Goal: Task Accomplishment & Management: Manage account settings

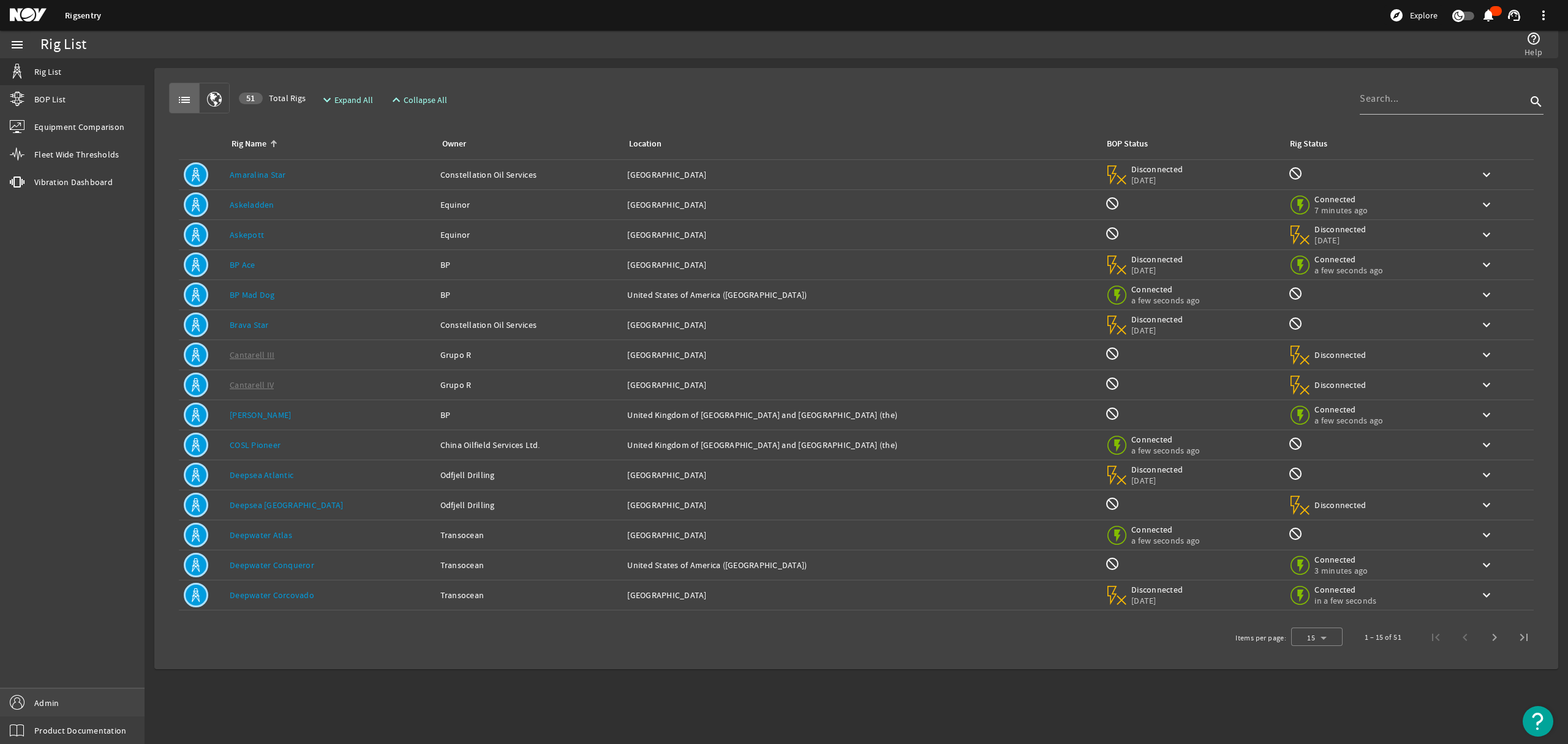
click at [57, 697] on span "Admin" at bounding box center [47, 702] width 25 height 12
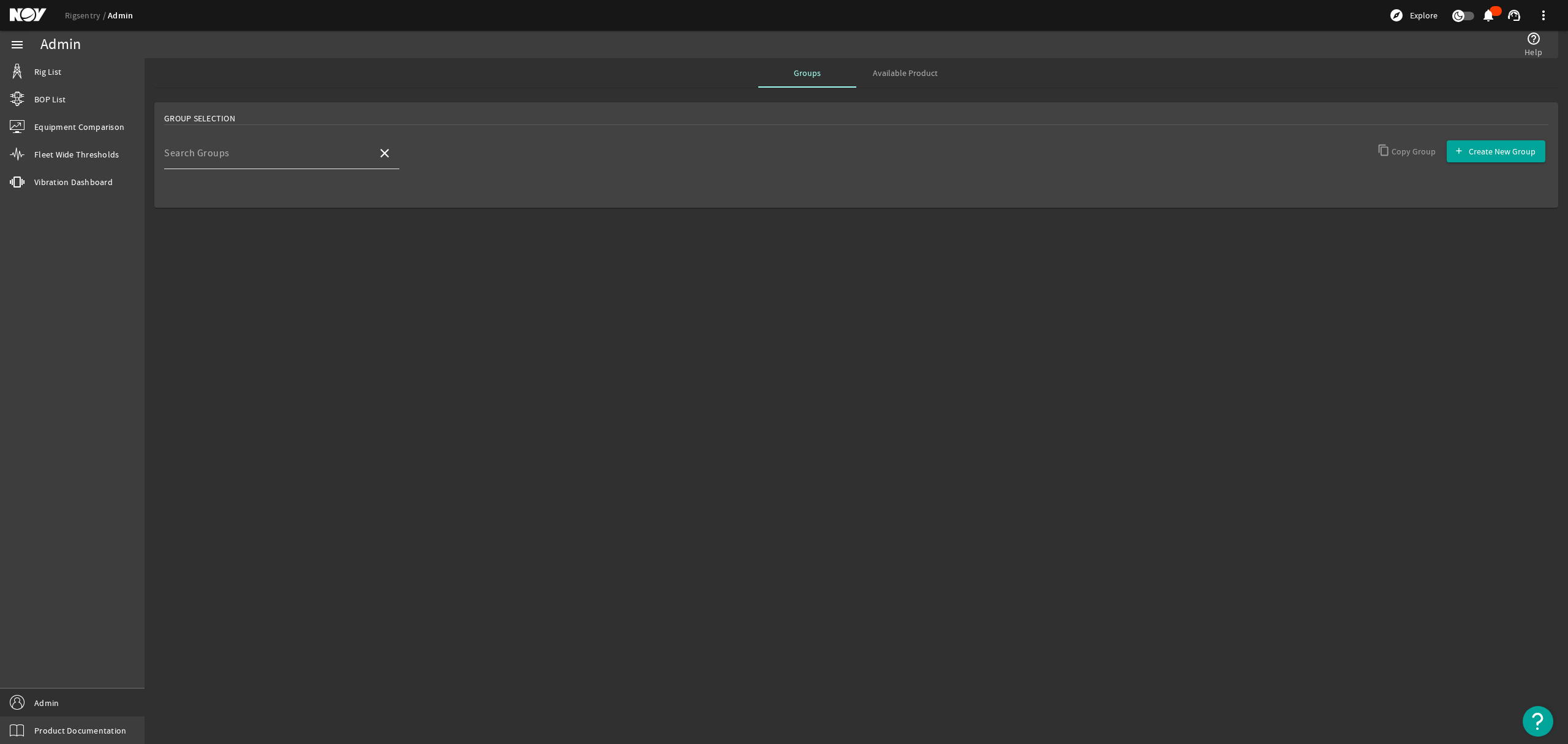
click at [313, 166] on div "Search Groups" at bounding box center [266, 153] width 203 height 32
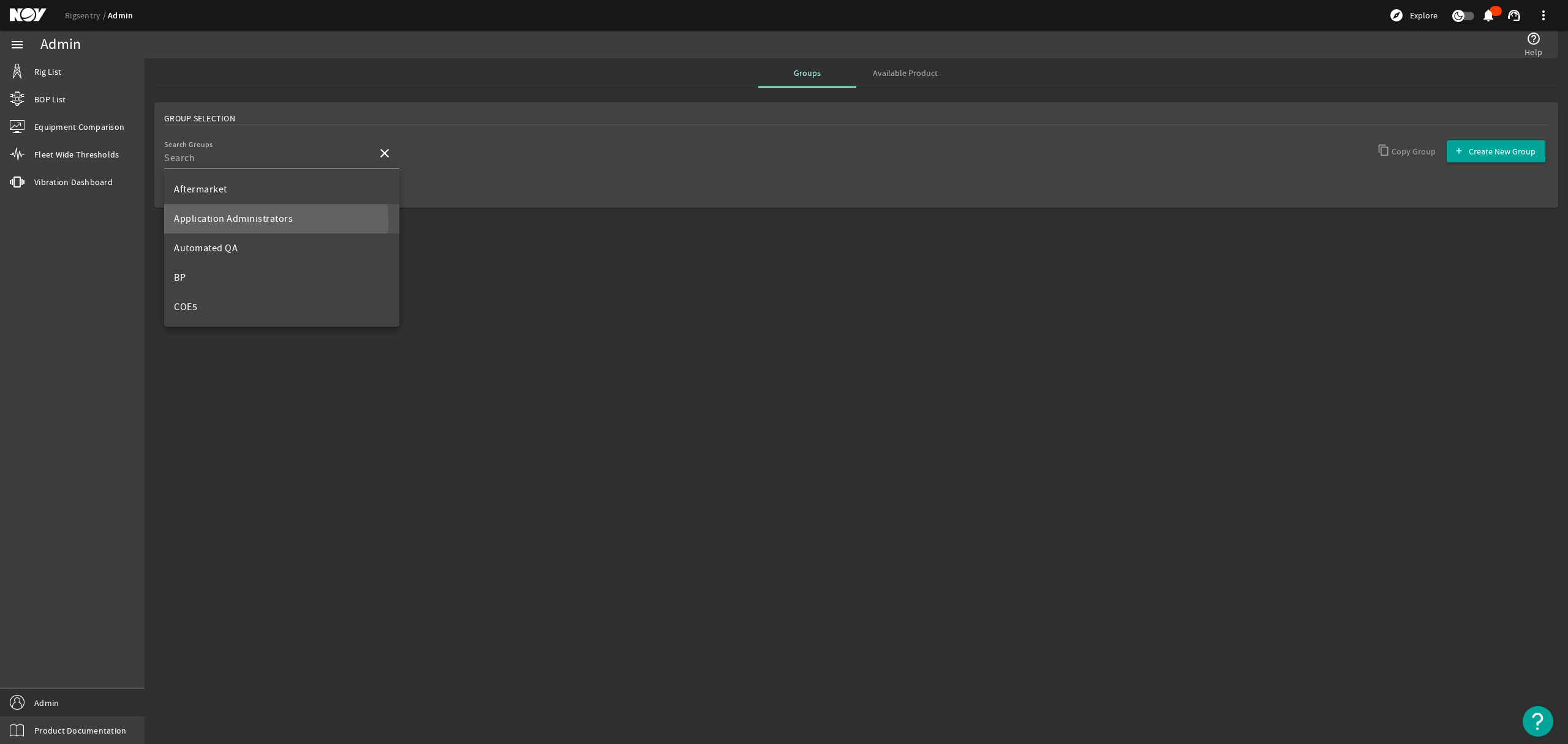
click at [263, 221] on span "Application Administrators" at bounding box center [233, 218] width 119 height 12
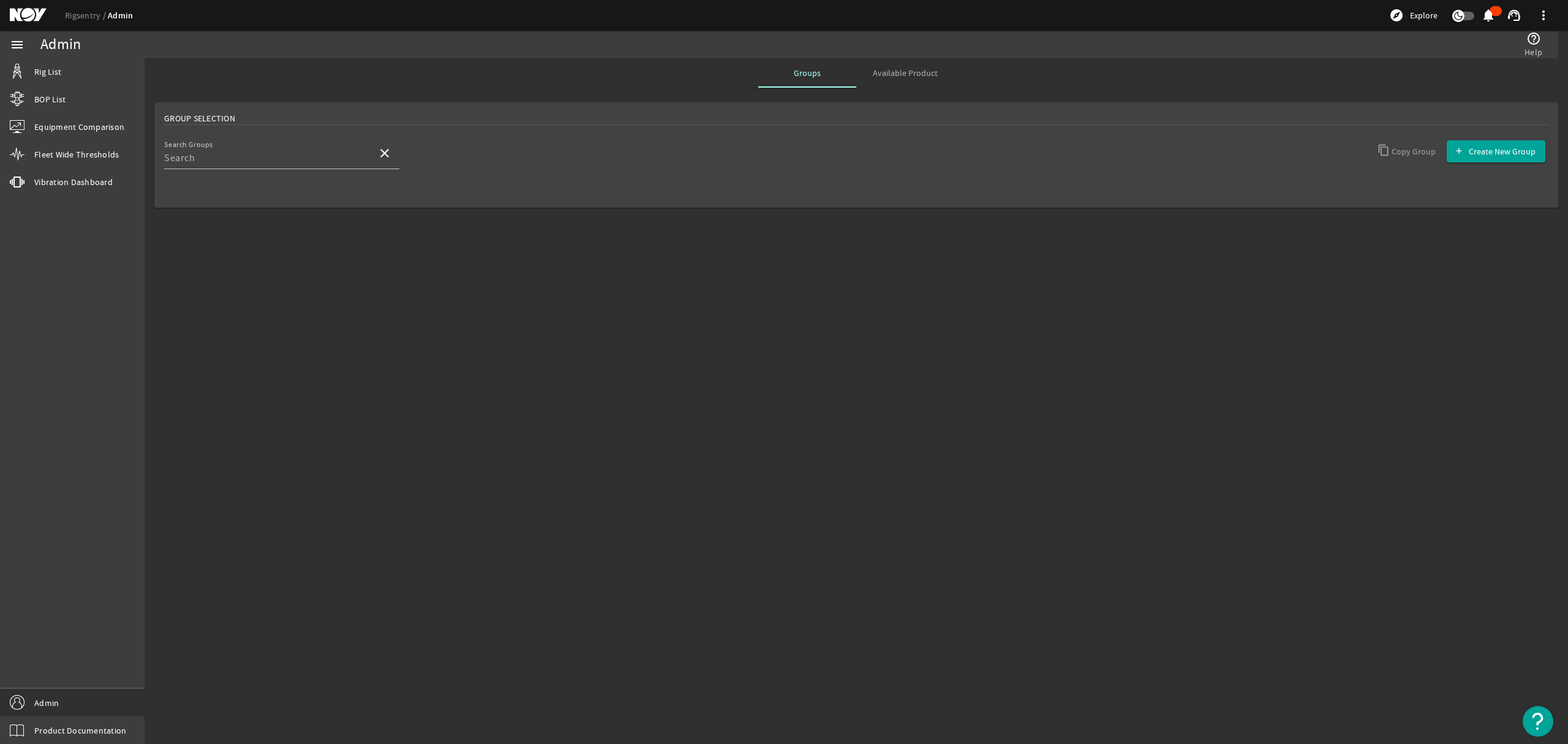
type input "Application Administrators"
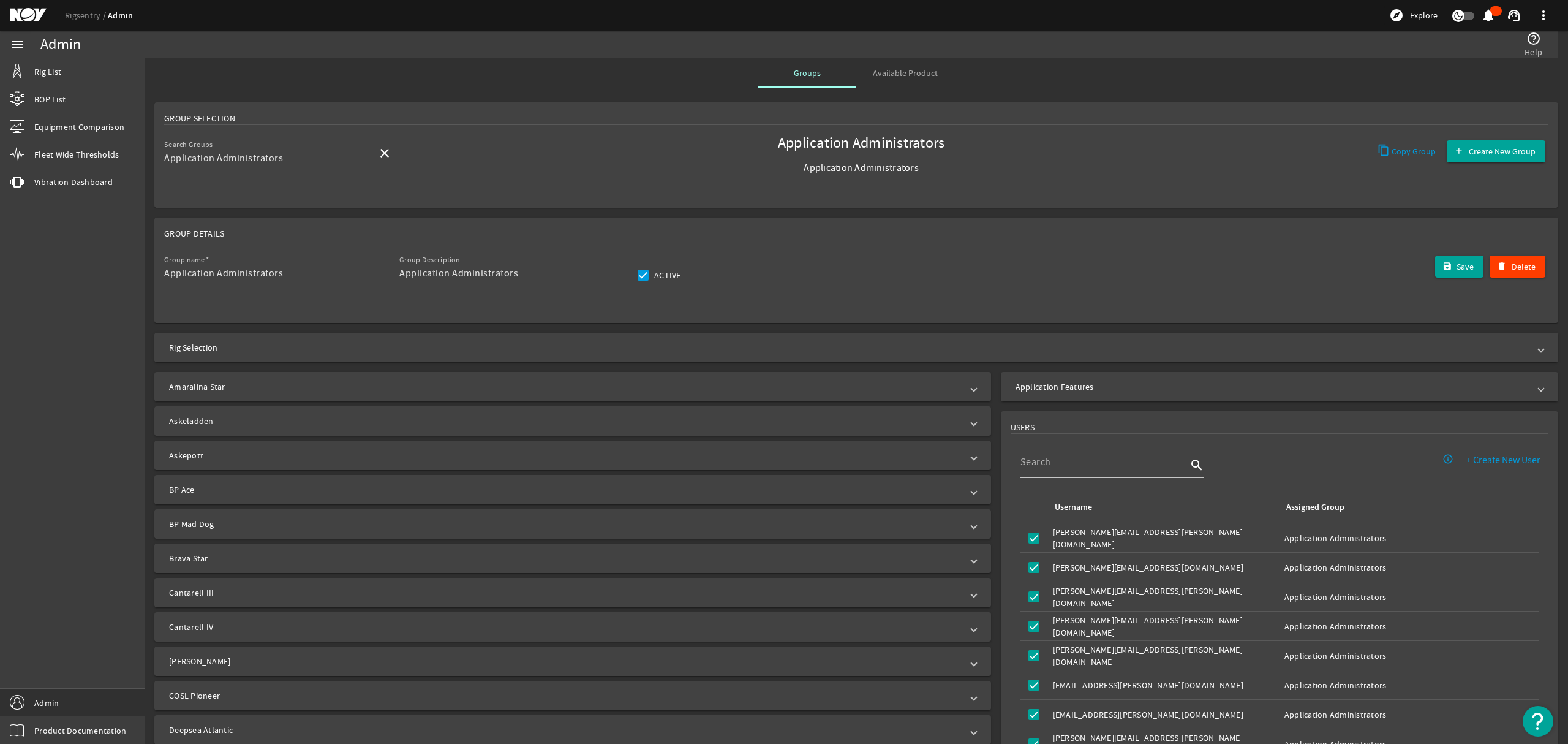
click at [1534, 349] on mat-expansion-panel-header "Rig Selection" at bounding box center [856, 347] width 1404 height 30
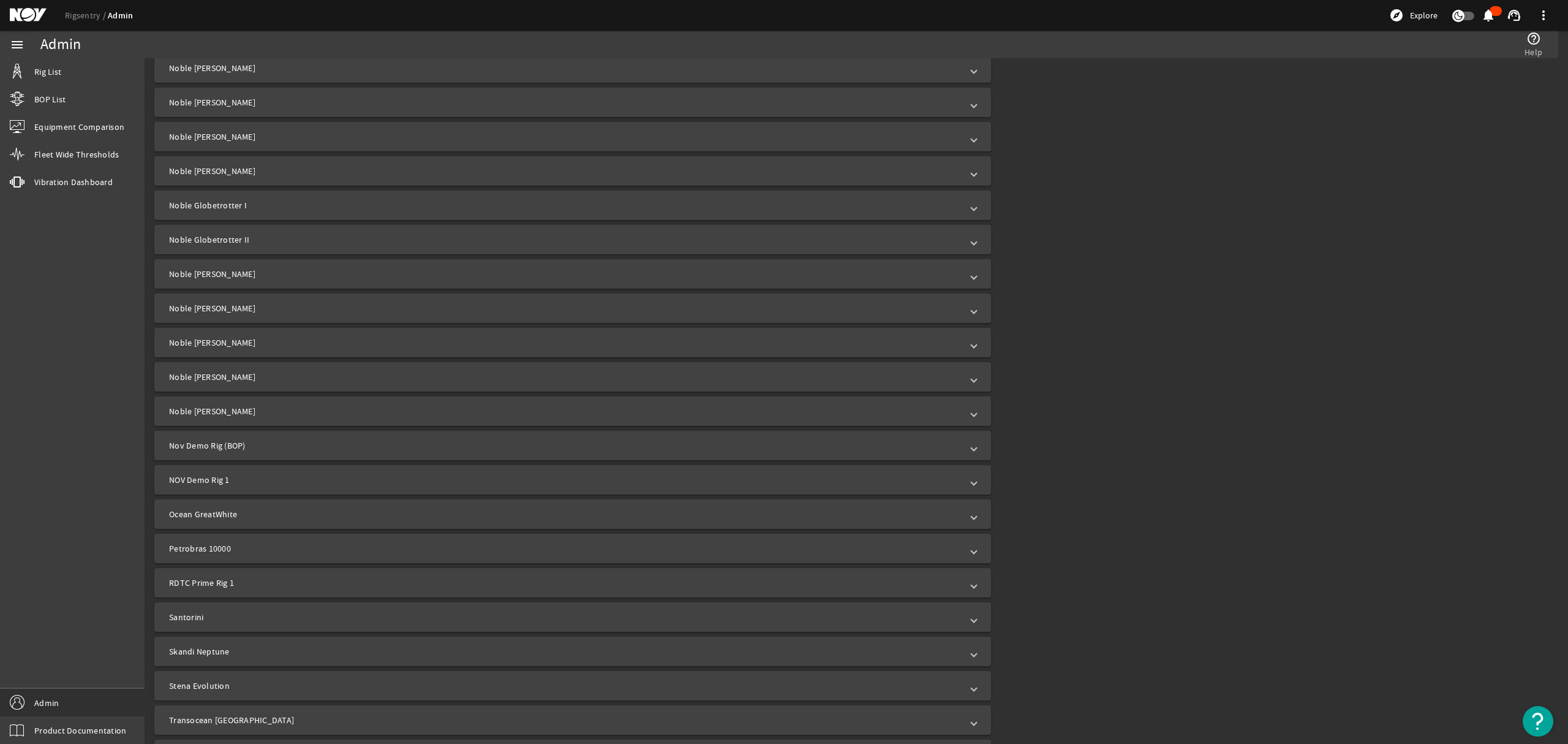
scroll to position [1667, 0]
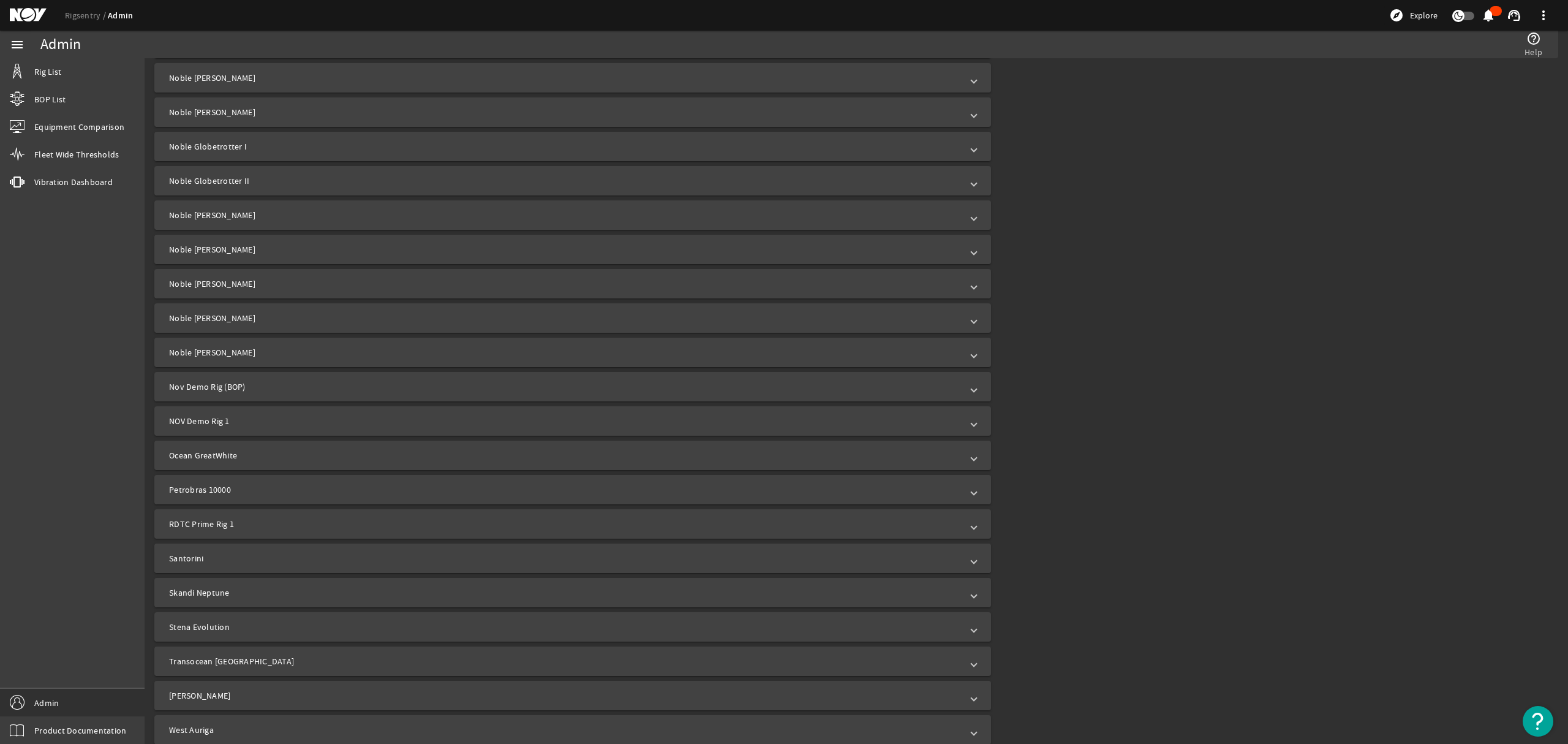
click at [972, 552] on span at bounding box center [974, 558] width 5 height 12
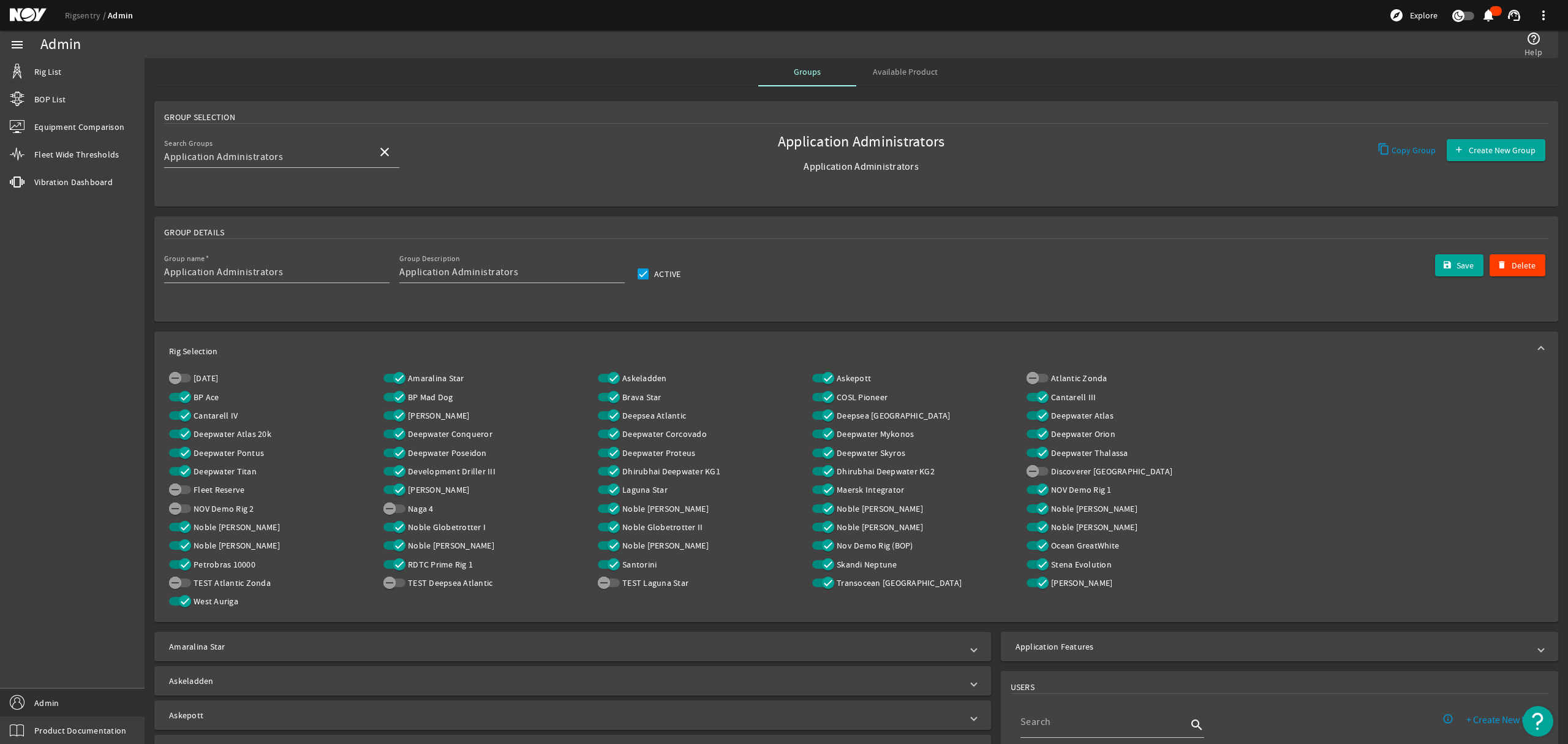
scroll to position [0, 0]
click at [384, 148] on mat-icon "close" at bounding box center [384, 153] width 14 height 14
click at [267, 225] on mat-option "Data Science" at bounding box center [282, 232] width 235 height 30
type input "Data Science"
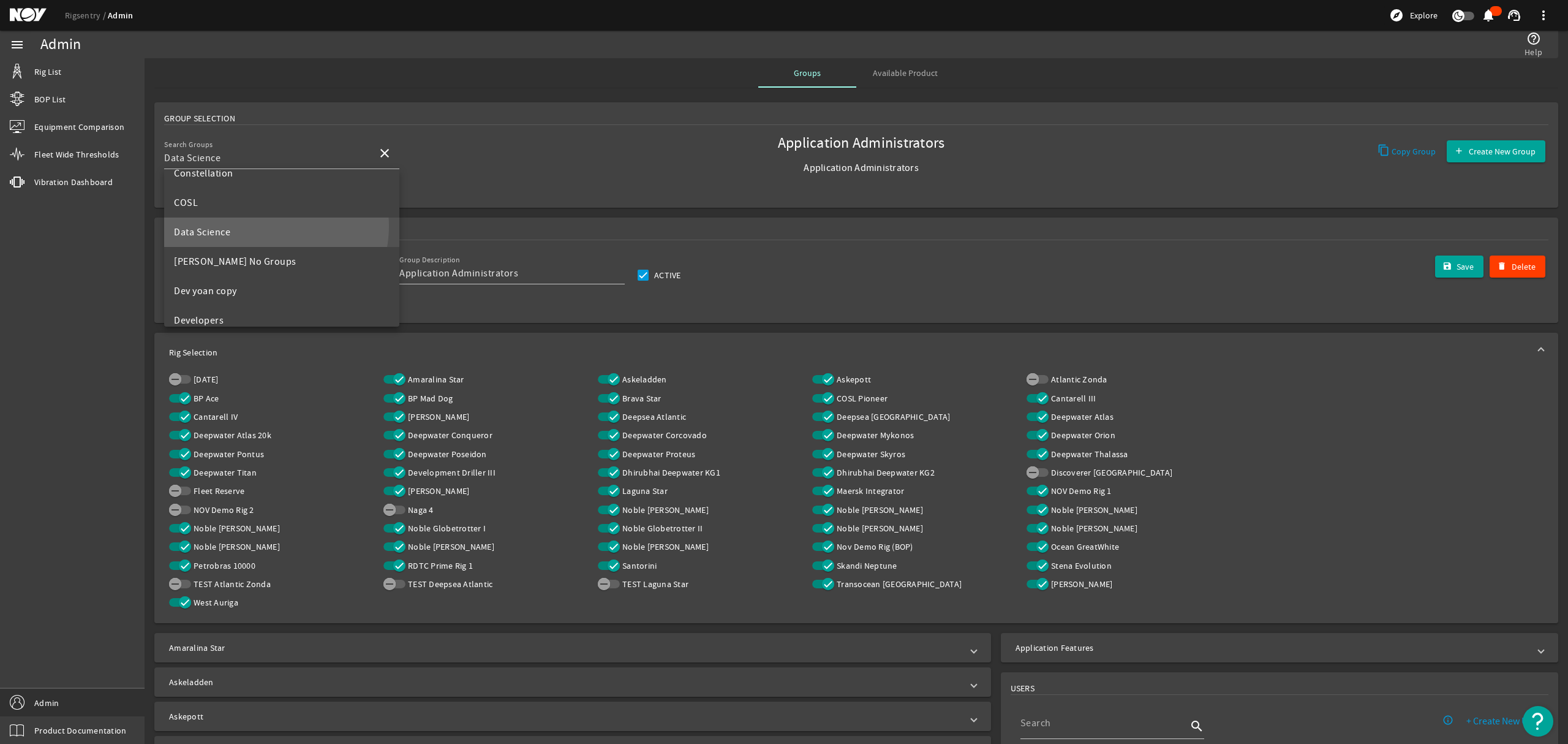
scroll to position [0, 0]
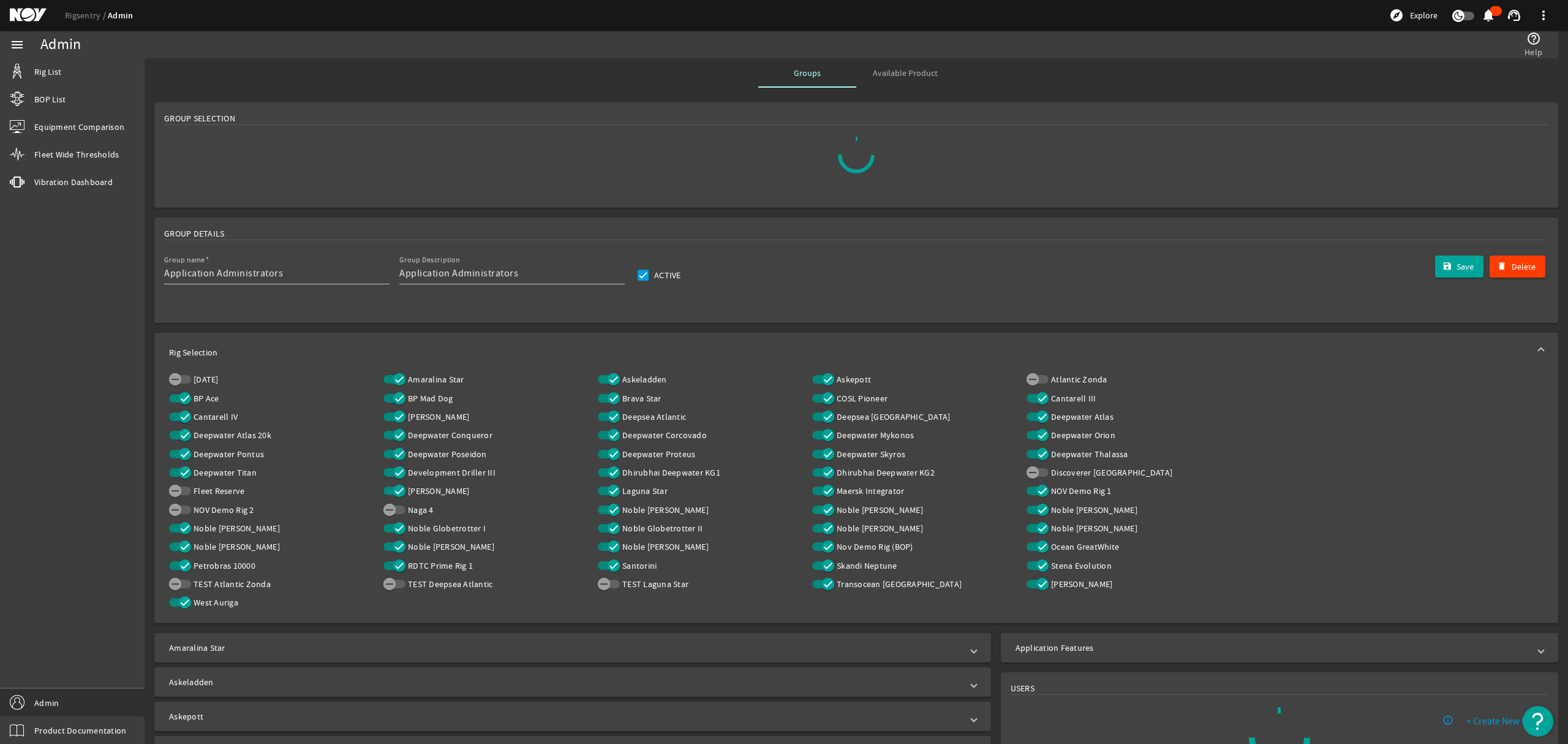
type input "Data Science"
type input "DP&A Data Science team"
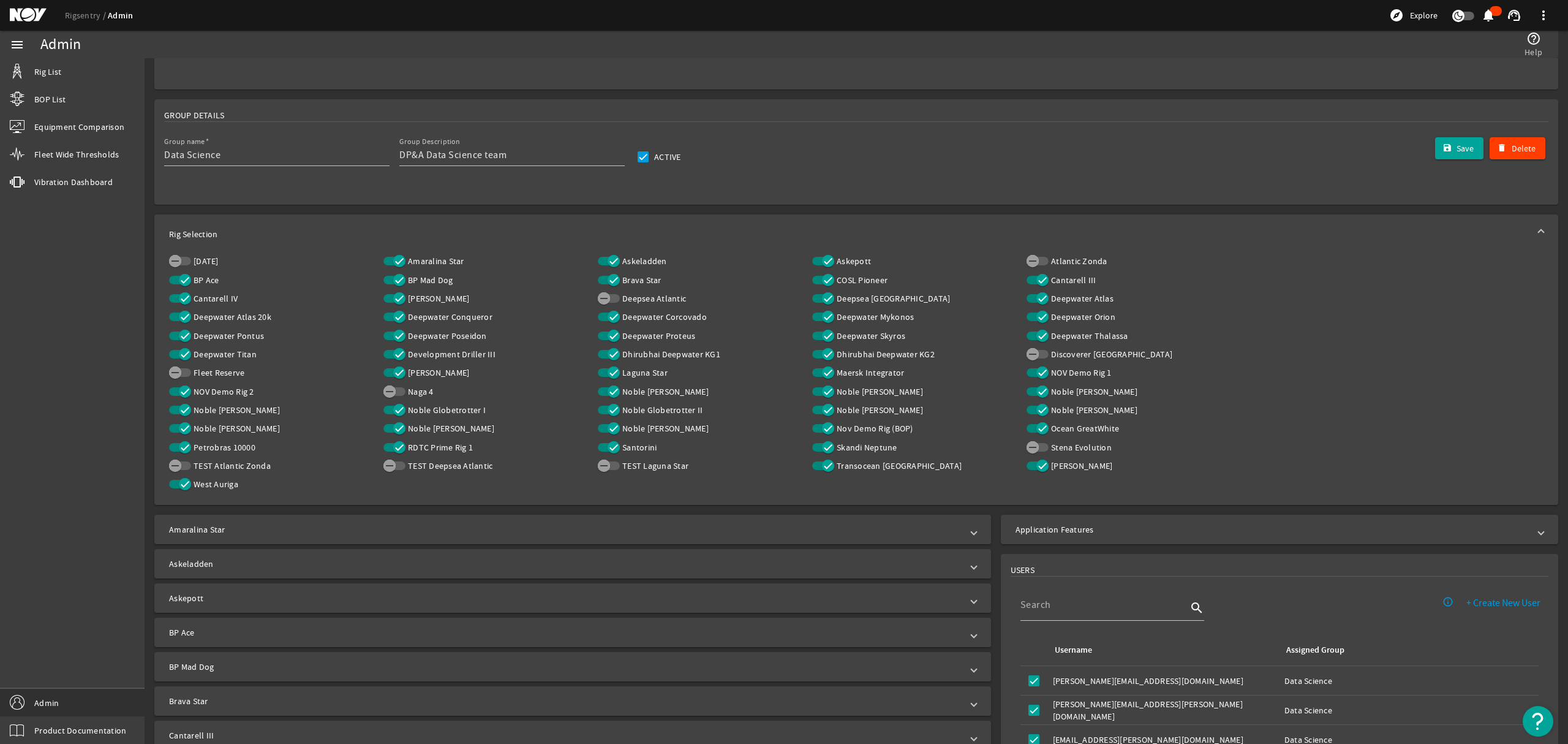
scroll to position [163, 0]
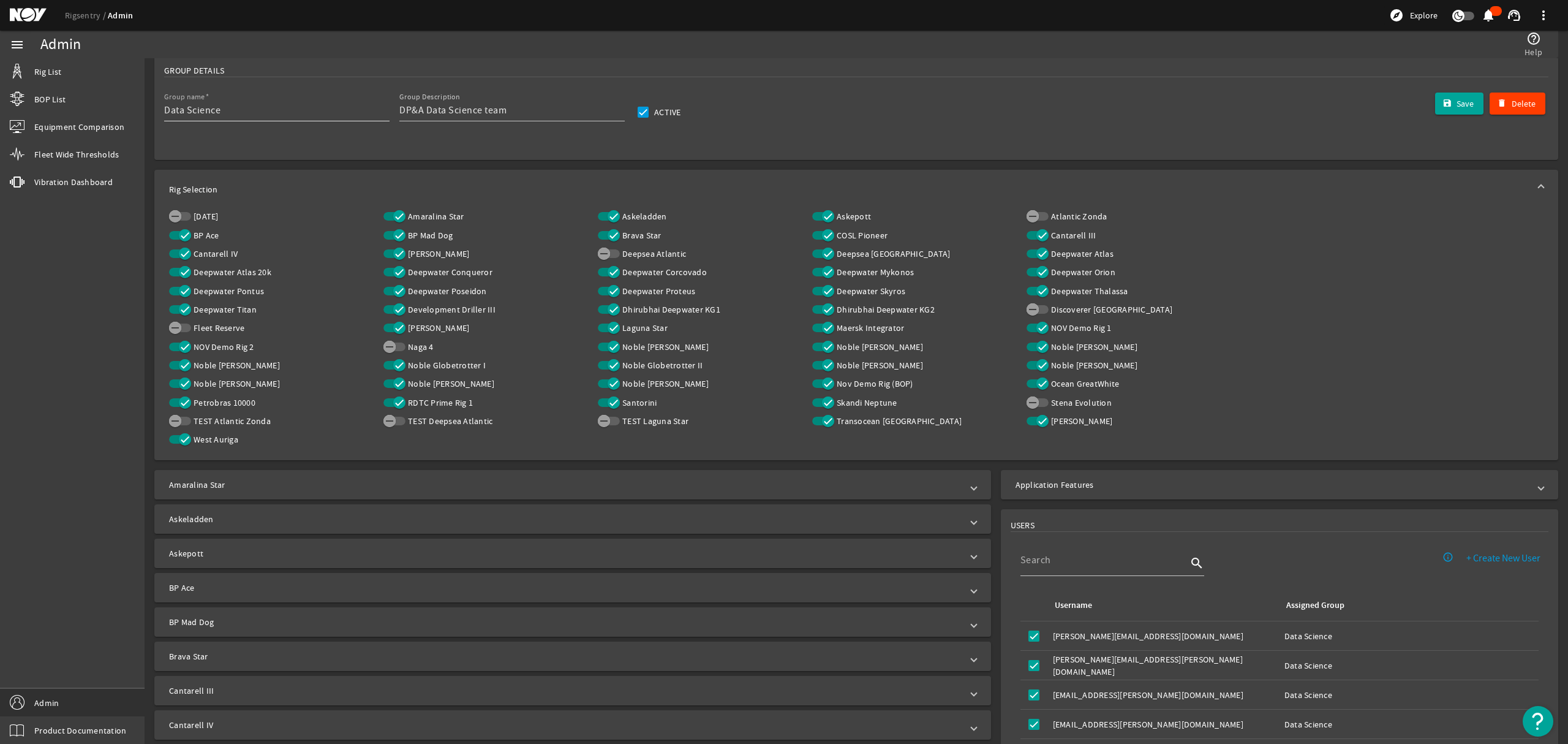
click at [306, 115] on input "Data Science" at bounding box center [272, 110] width 216 height 14
type input "D"
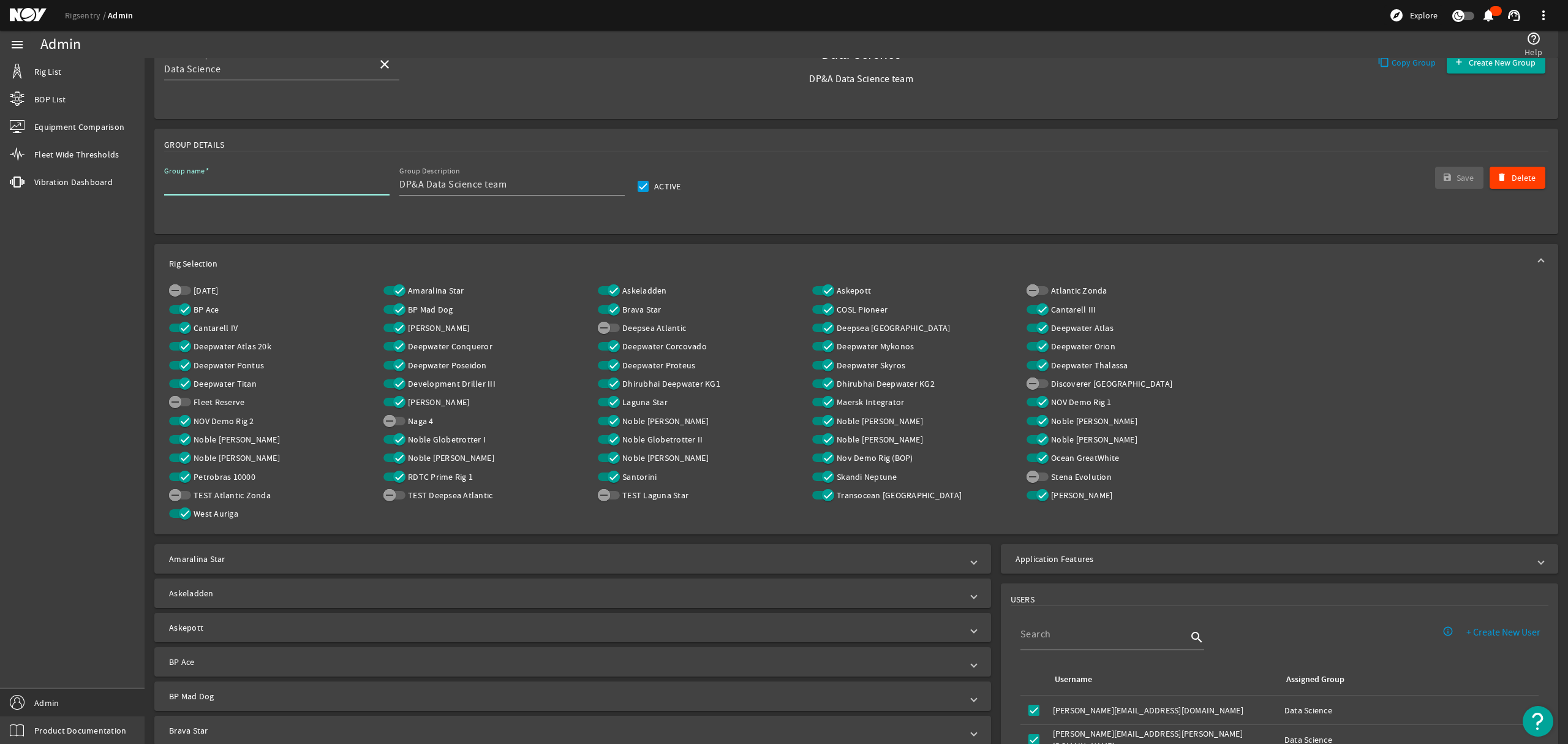
scroll to position [0, 0]
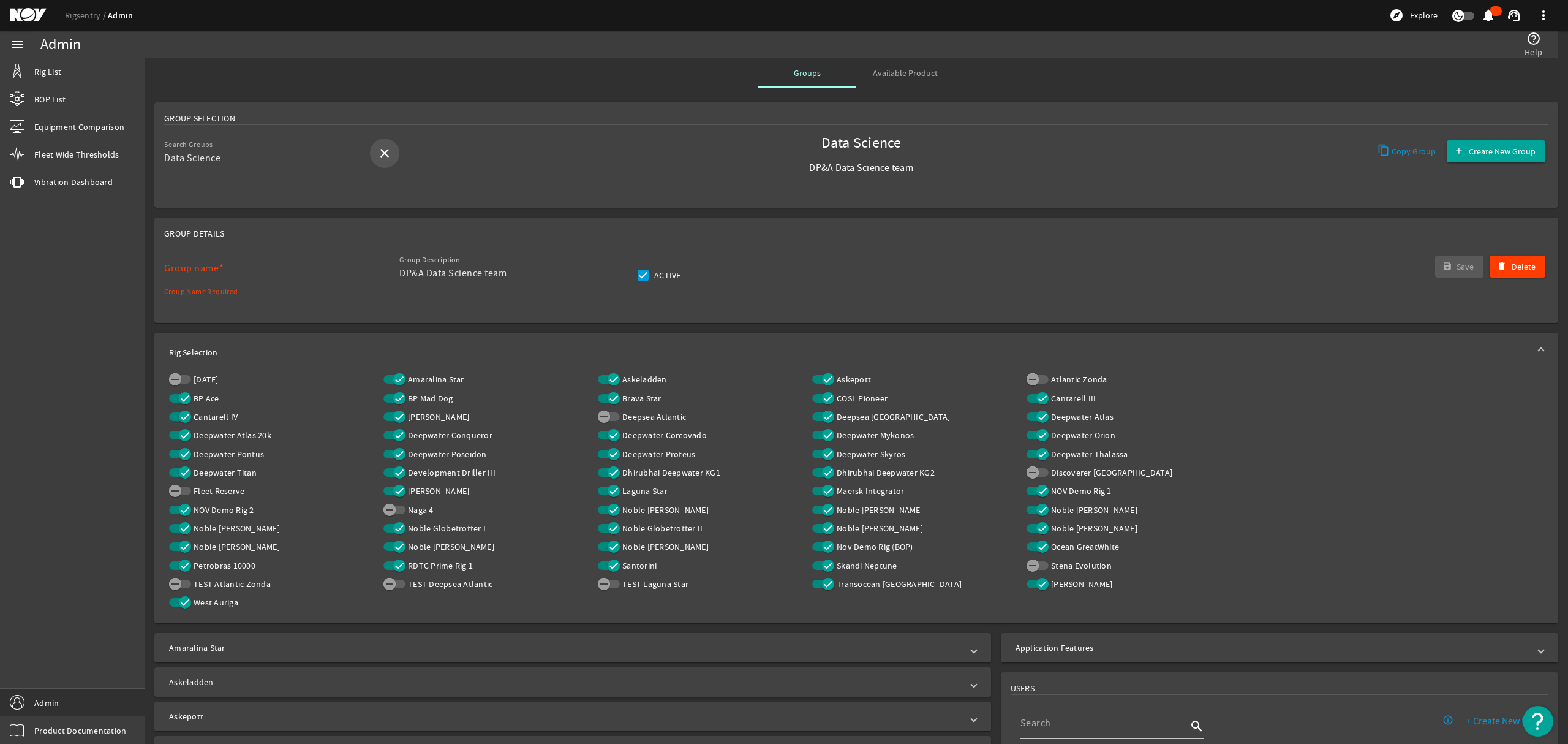
click at [390, 150] on mat-icon "close" at bounding box center [384, 153] width 14 height 14
click at [525, 144] on div "Search Groups close Data Science DP&A Data Science team Copy Group Create New G…" at bounding box center [856, 160] width 1384 height 45
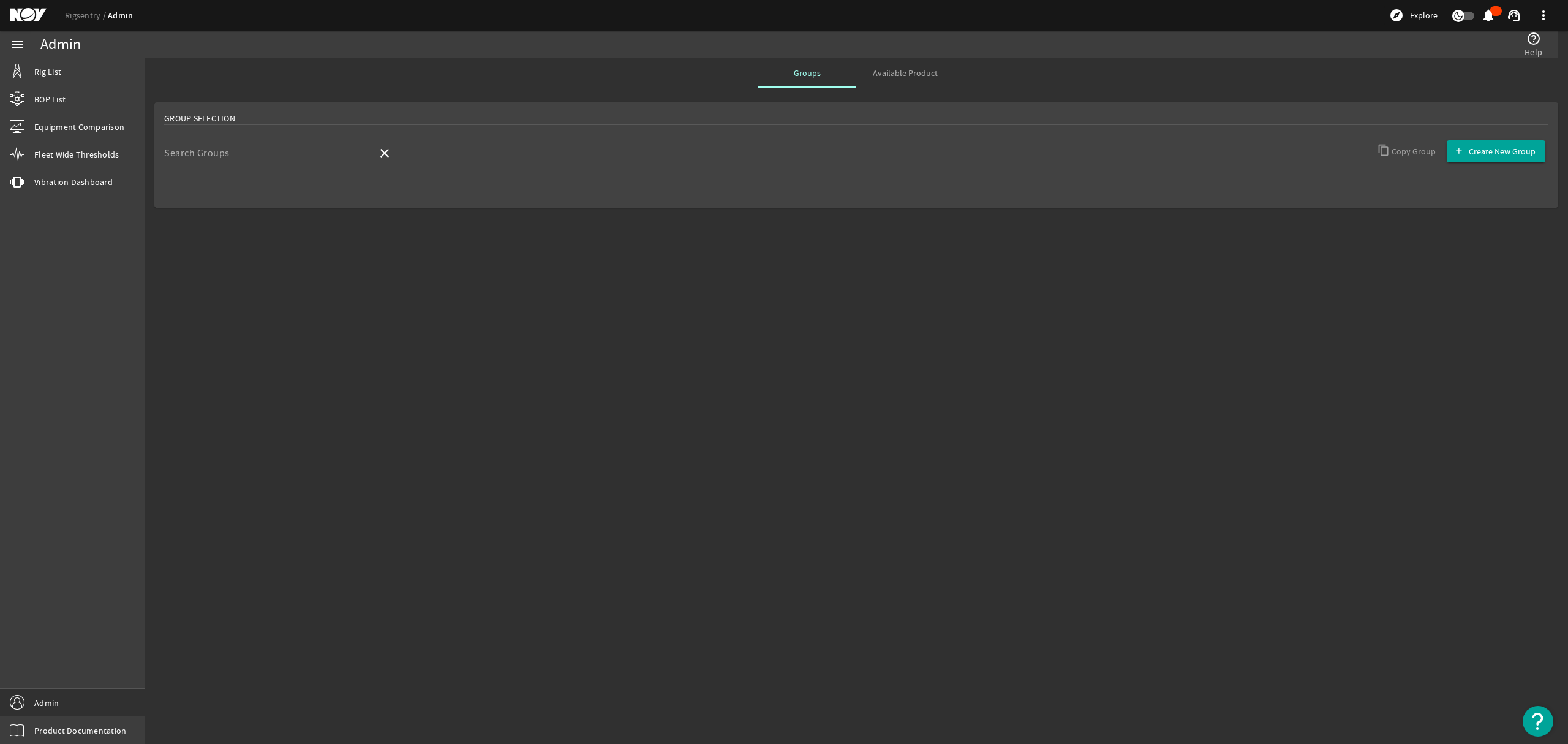
click at [260, 159] on input "Search Groups" at bounding box center [266, 157] width 203 height 14
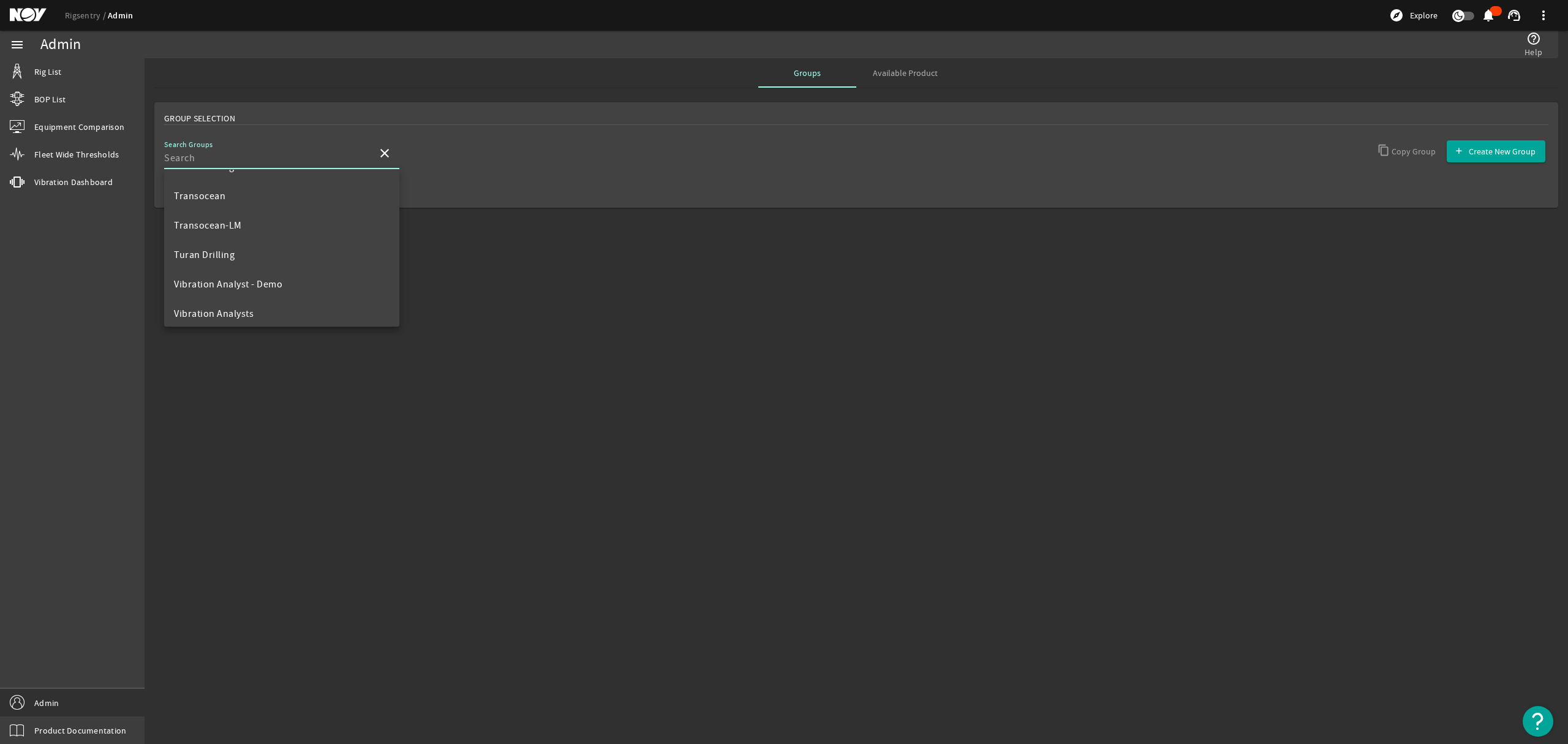
scroll to position [765, 0]
click at [263, 228] on mat-option "Transocean-LM" at bounding box center [282, 218] width 235 height 30
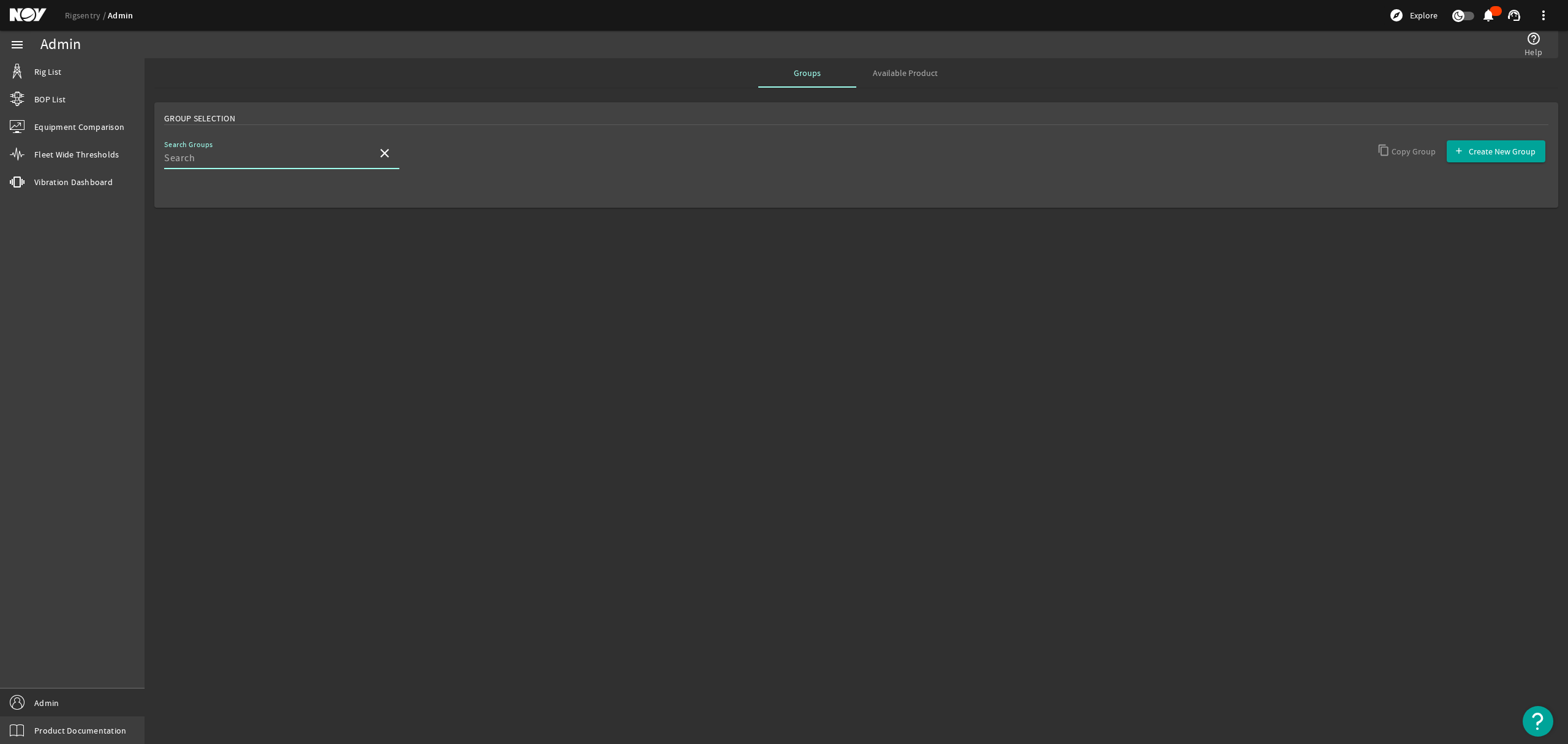
type input "Transocean-LM"
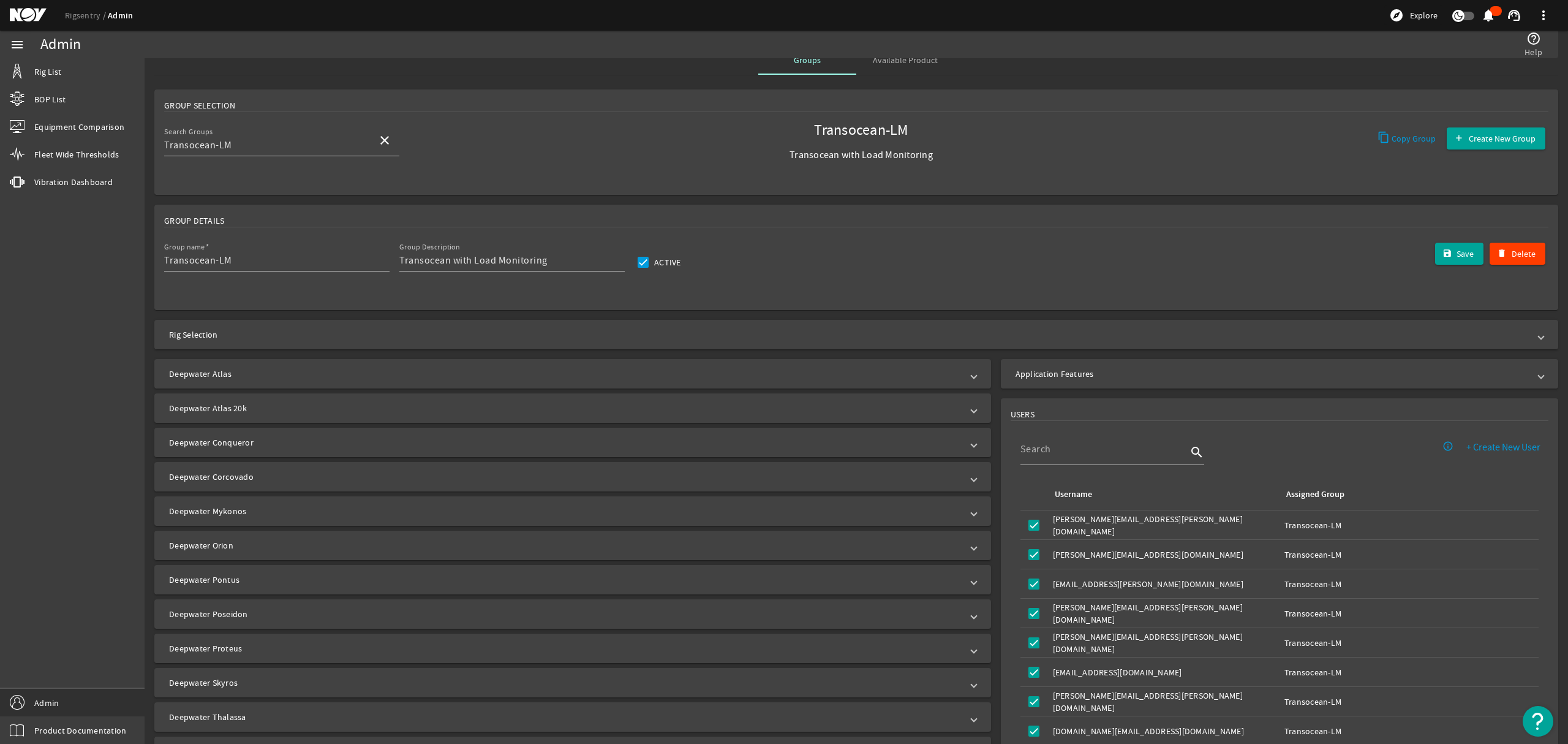
scroll to position [0, 0]
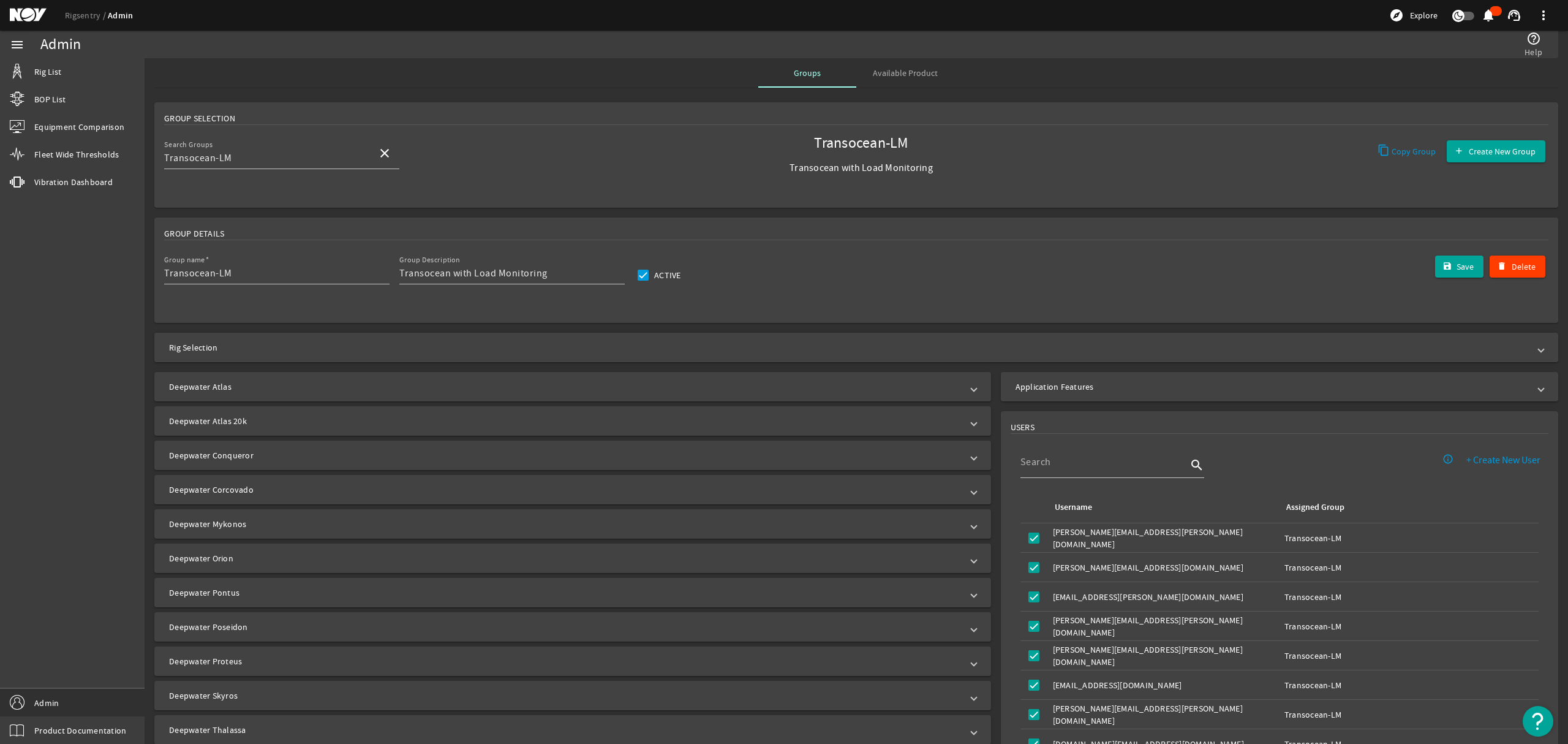
click at [1538, 346] on span at bounding box center [1541, 347] width 5 height 12
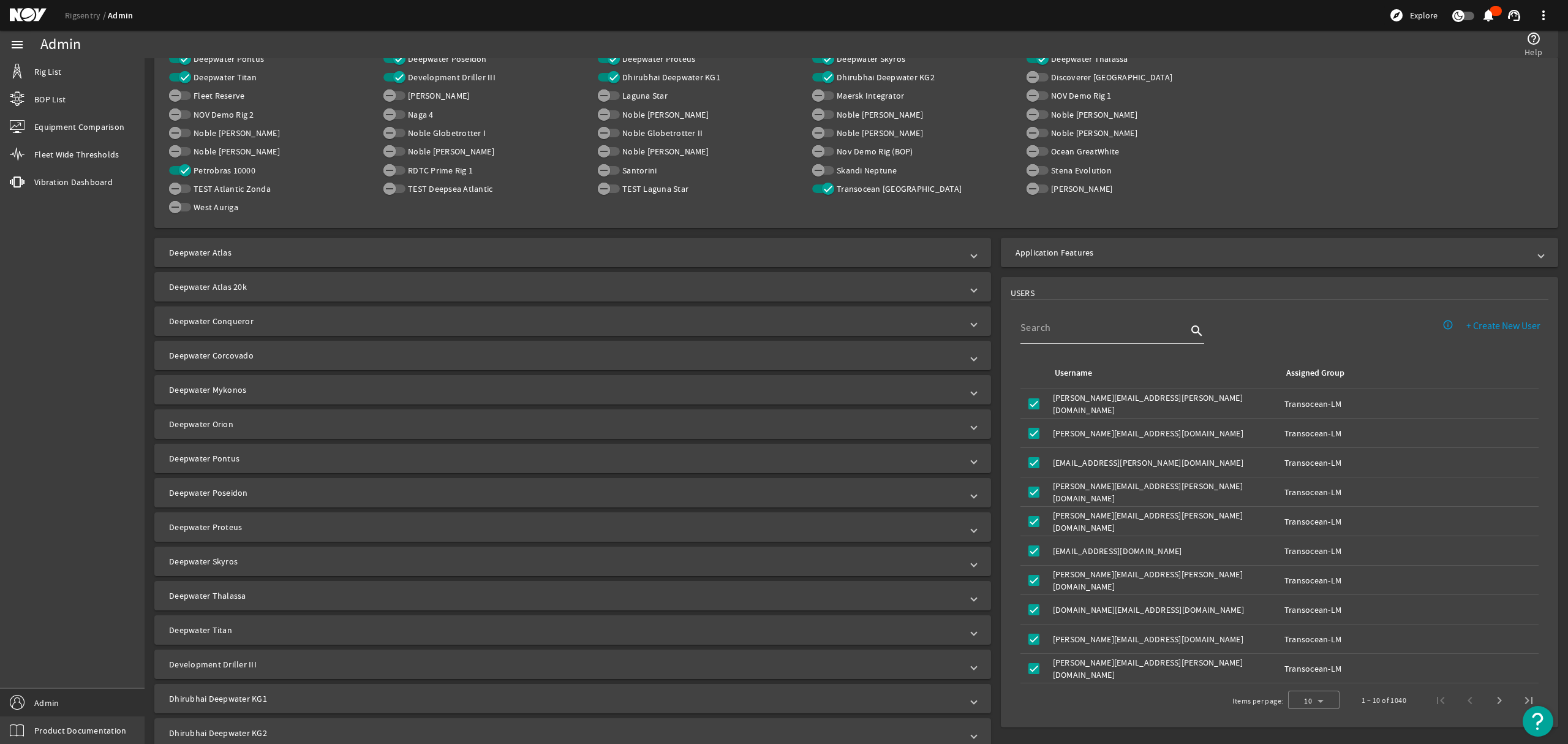
scroll to position [408, 0]
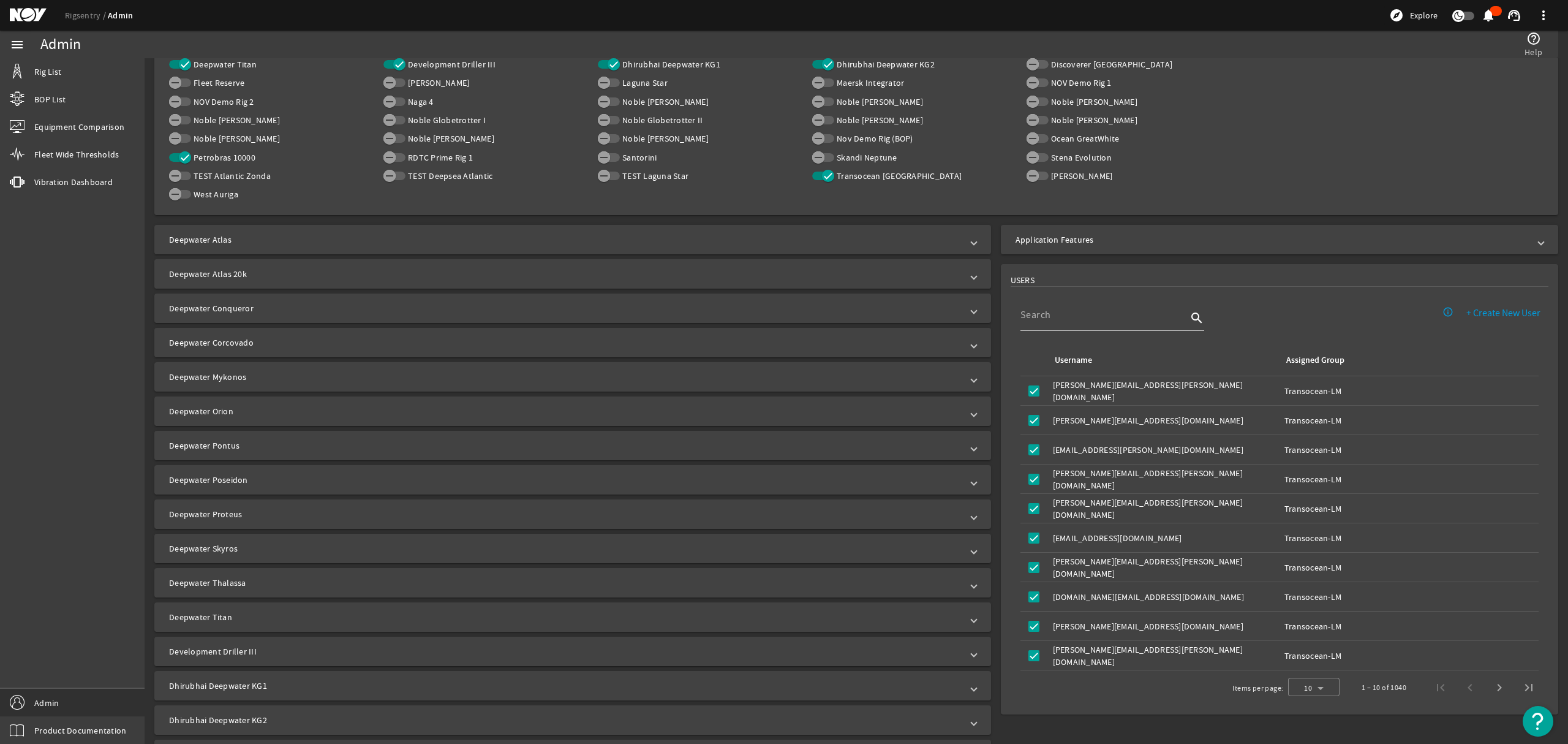
click at [958, 270] on span "Deepwater Atlas 20k" at bounding box center [570, 273] width 802 height 12
click at [955, 238] on span "Deepwater Atlas" at bounding box center [570, 239] width 802 height 12
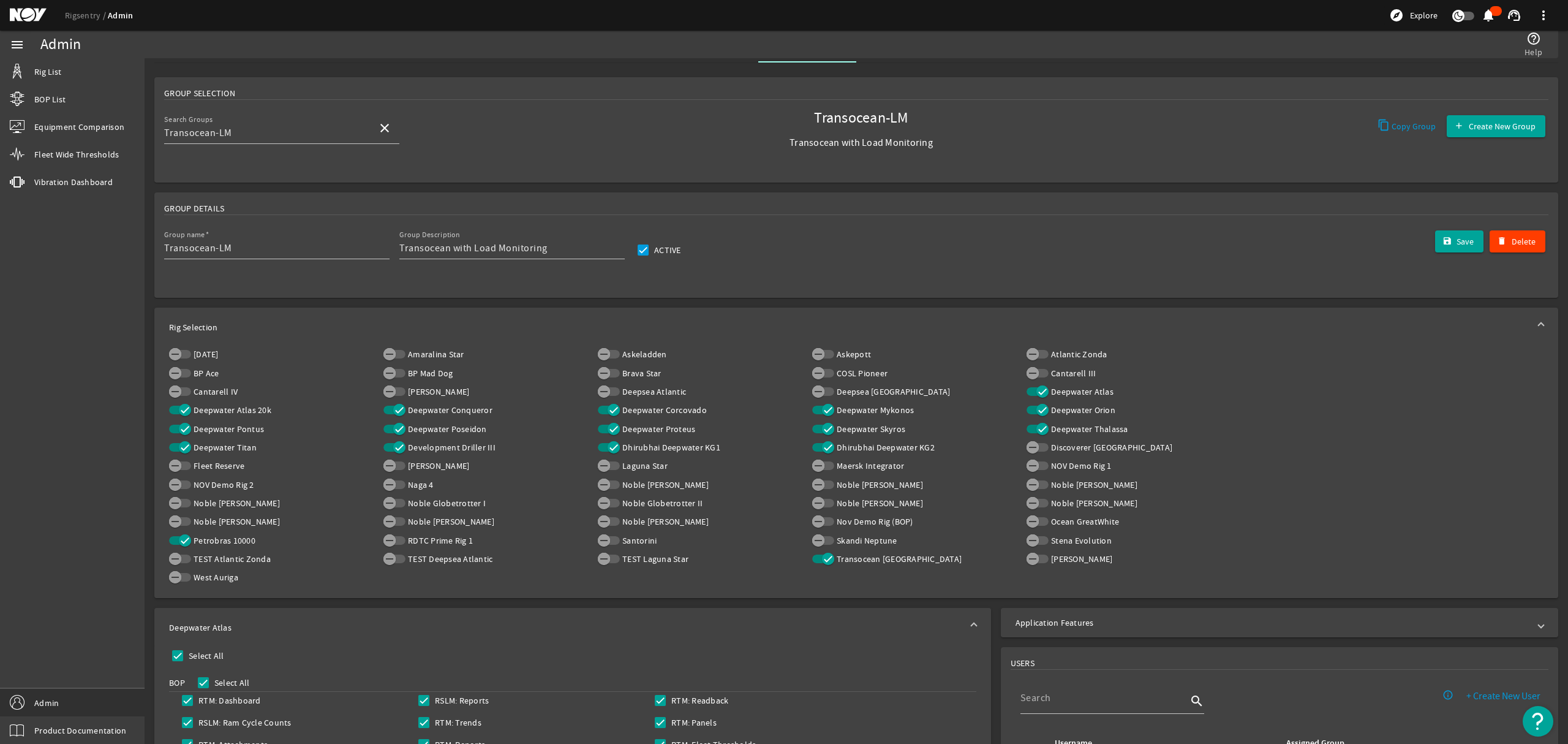
scroll to position [0, 0]
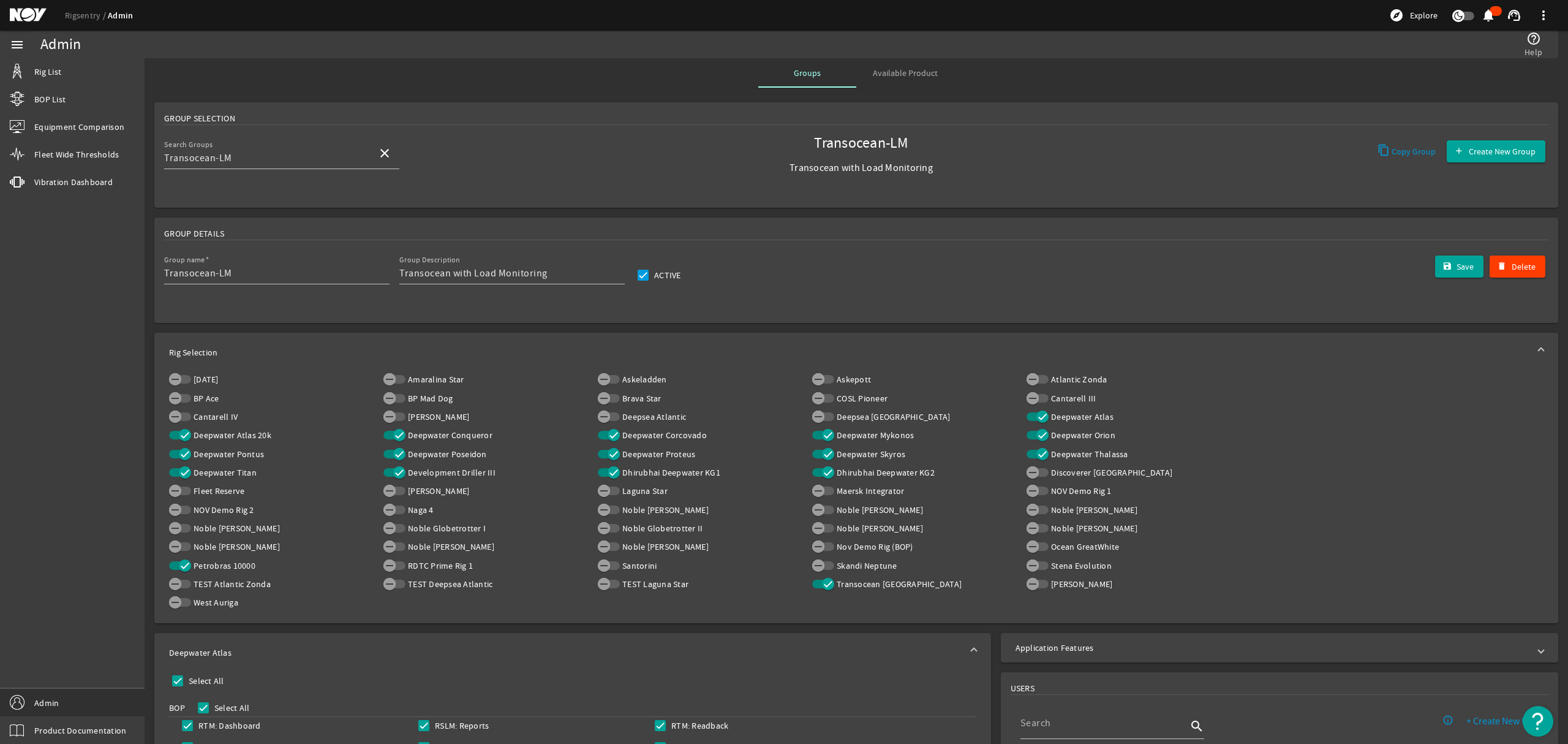
click at [911, 75] on span "Available Product" at bounding box center [905, 73] width 65 height 9
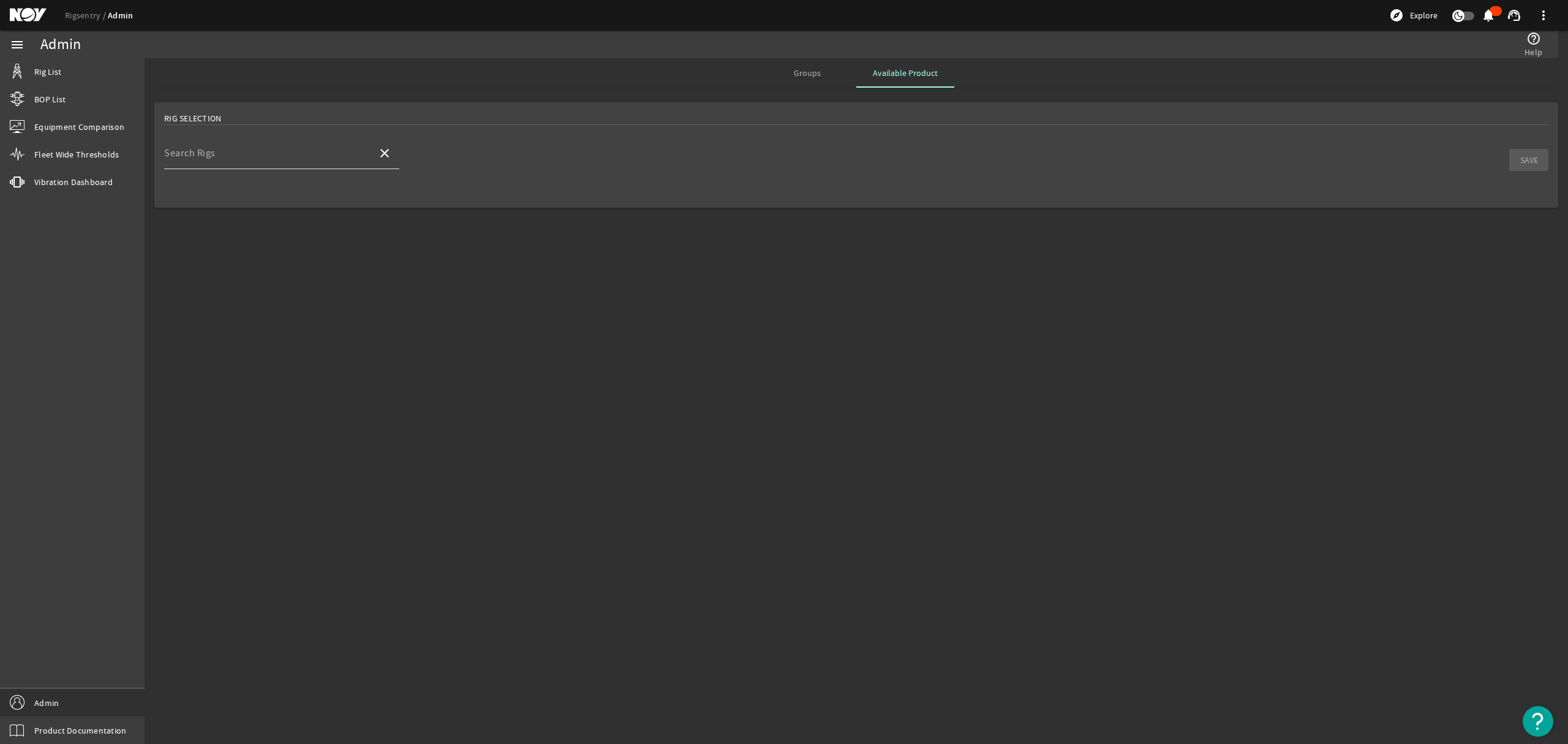
click at [271, 157] on input "Search Rigs" at bounding box center [266, 157] width 203 height 14
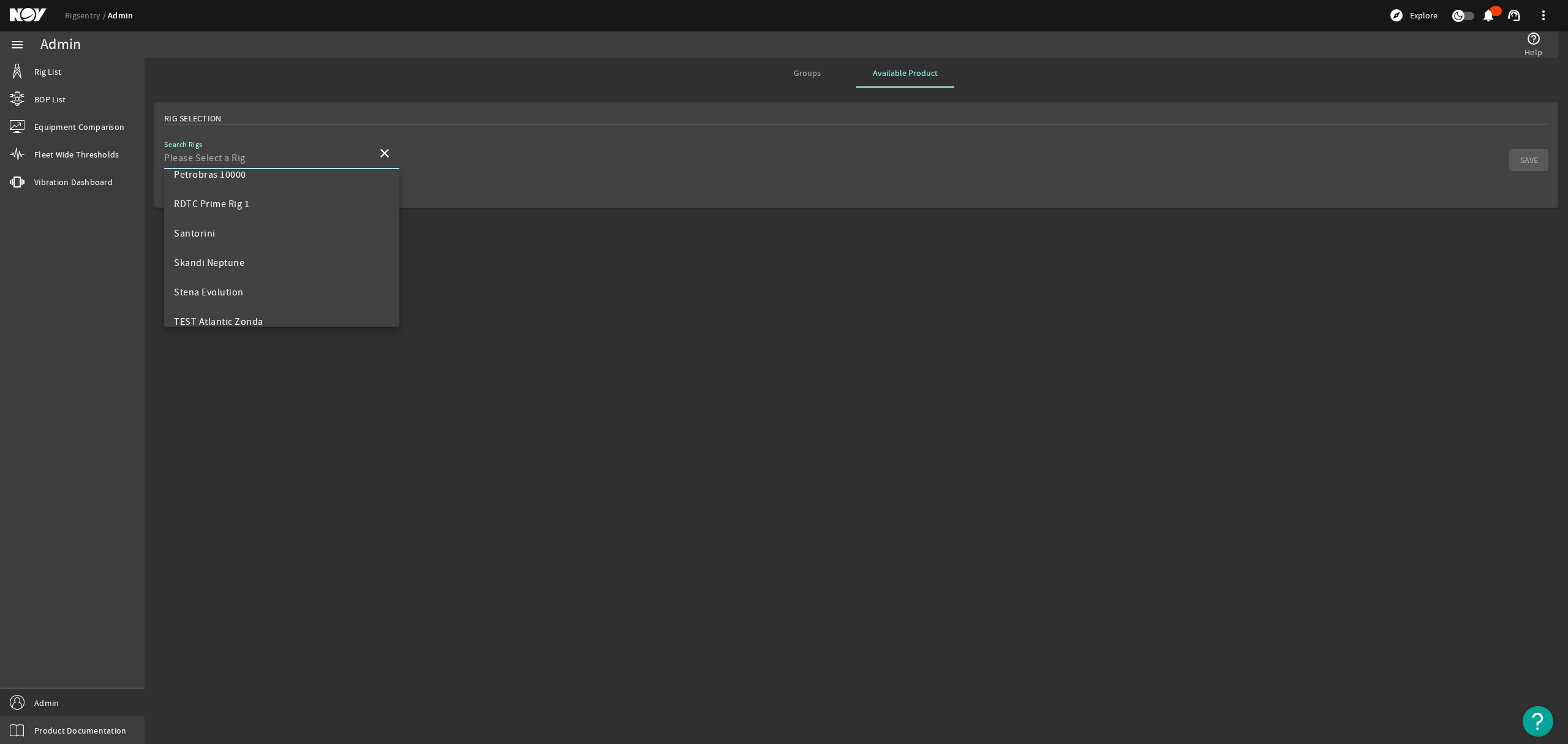
scroll to position [1483, 0]
click at [184, 235] on span "Santorini" at bounding box center [194, 235] width 42 height 12
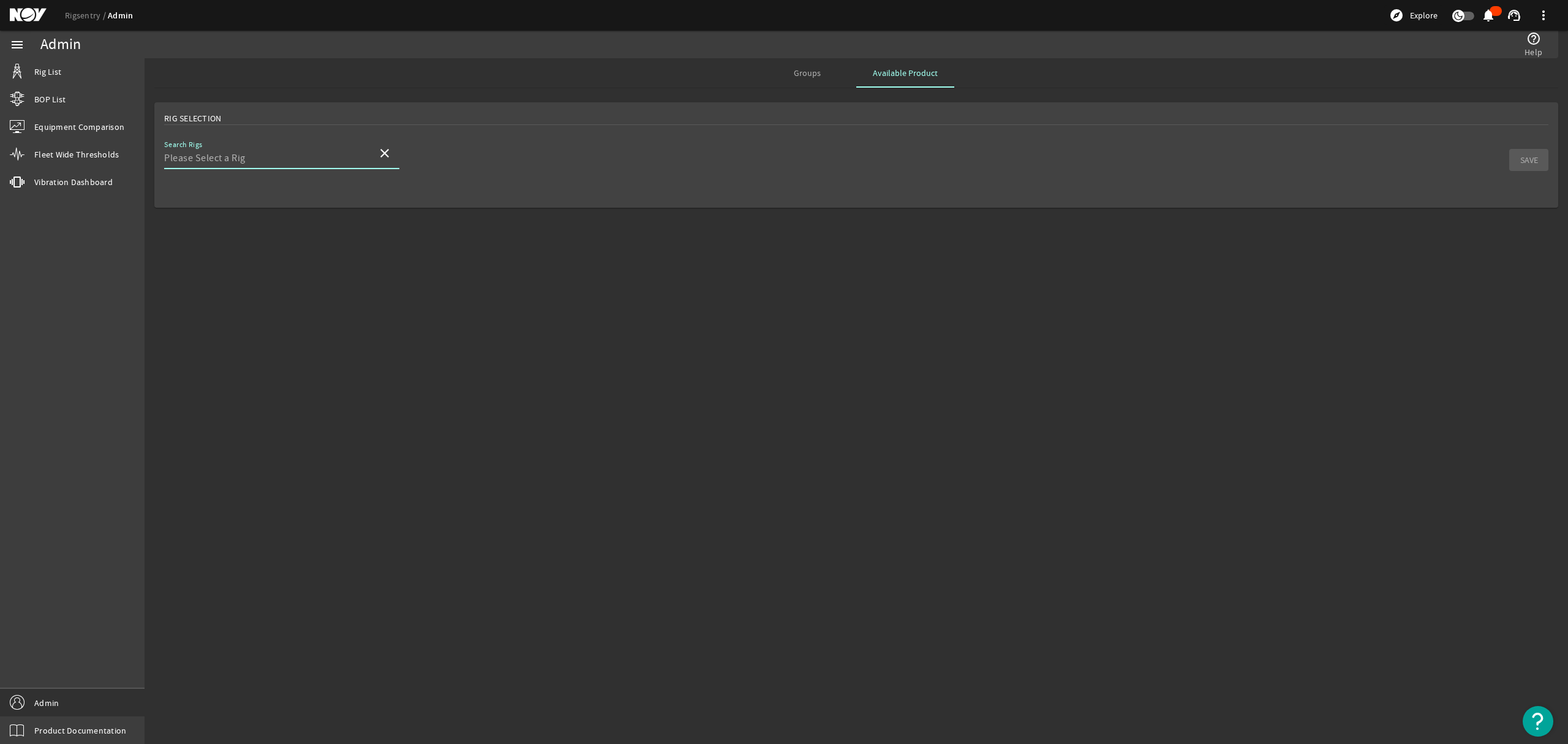
type input "Santorini"
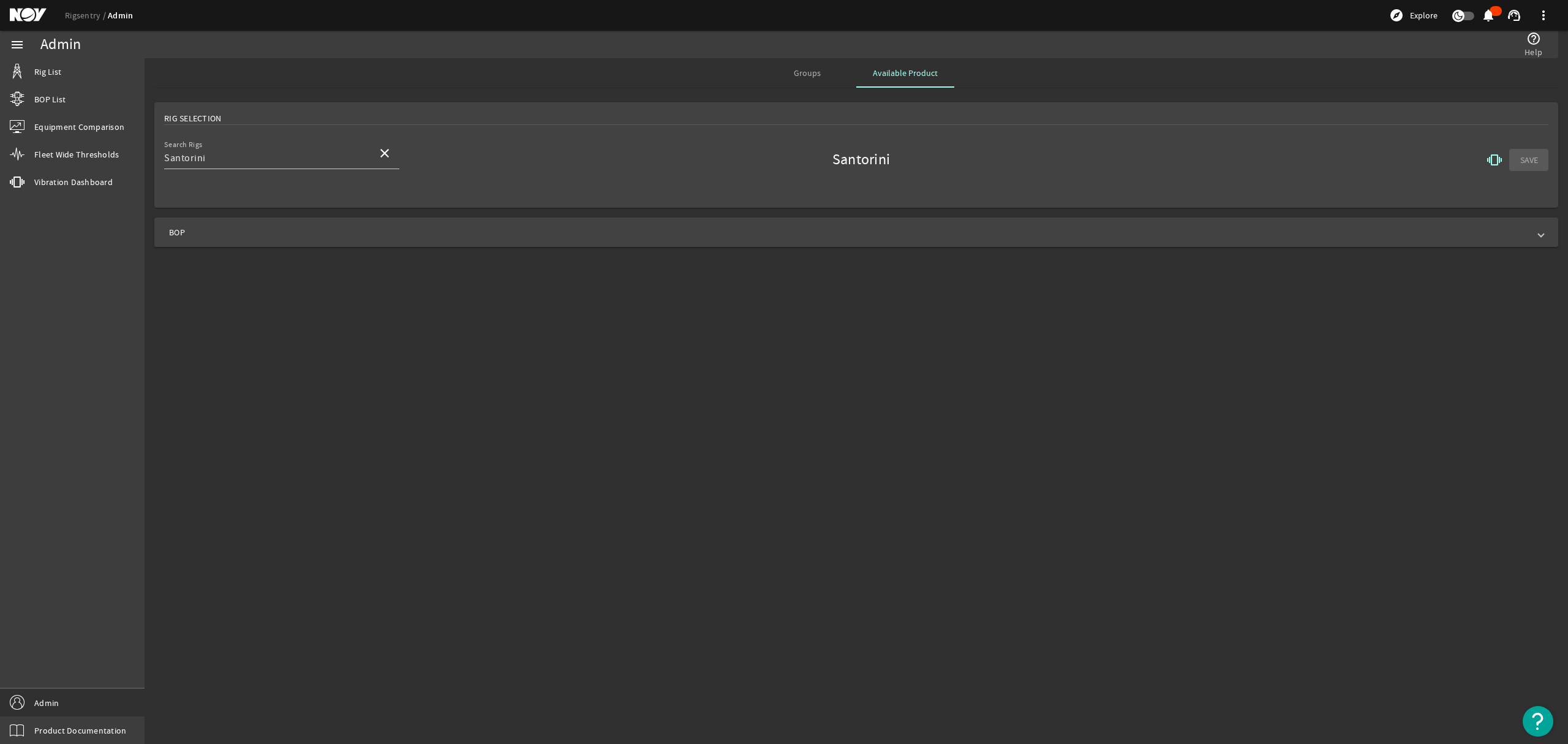
click at [1541, 235] on span at bounding box center [1541, 232] width 5 height 12
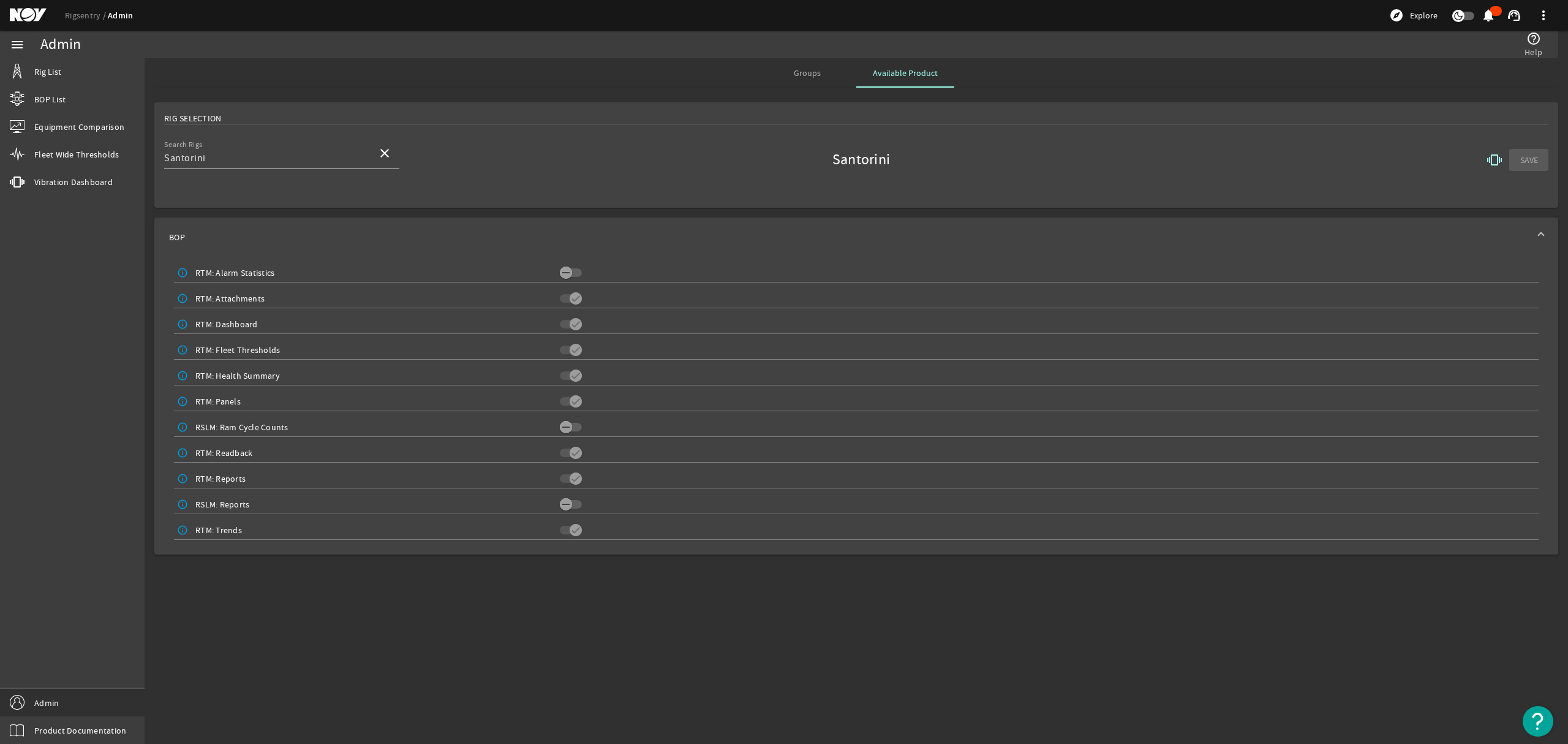
click at [388, 155] on mat-icon "close" at bounding box center [384, 153] width 14 height 14
